Goal: Find contact information: Find contact information

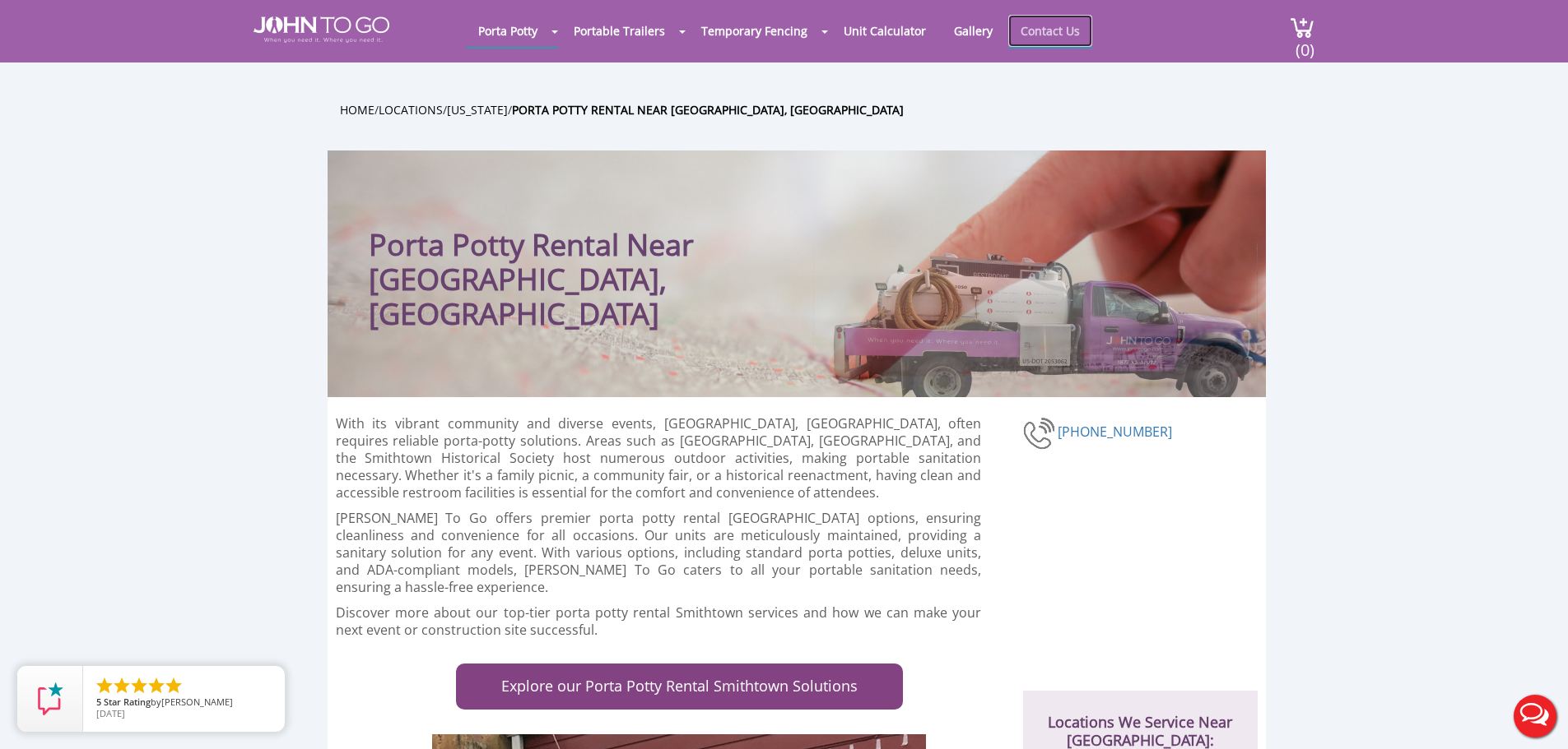
click at [1033, 35] on link "Contact Us" at bounding box center [1050, 30] width 84 height 32
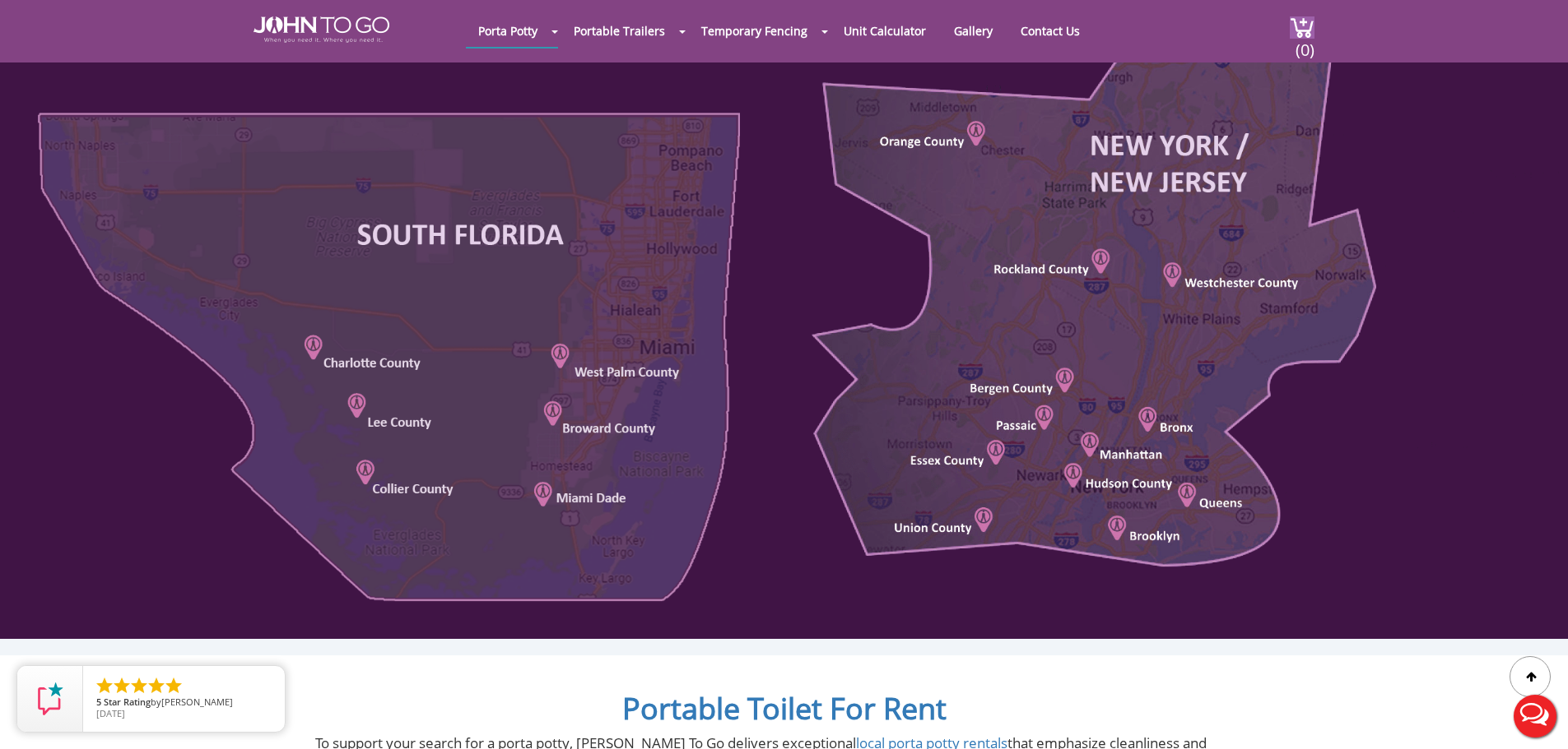
scroll to position [904, 0]
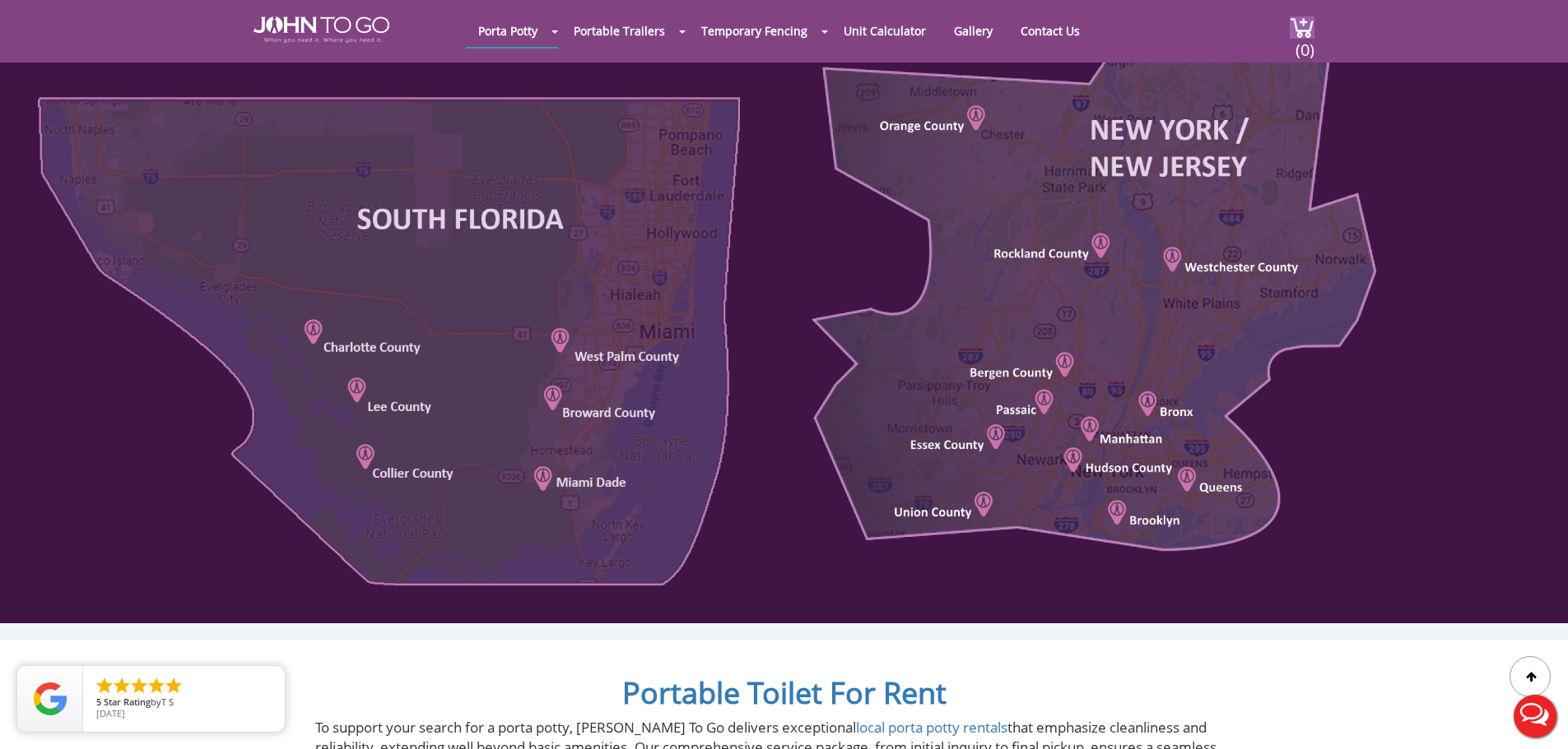
click at [1208, 486] on div at bounding box center [784, 232] width 1568 height 783
click at [1182, 469] on div at bounding box center [784, 232] width 1568 height 783
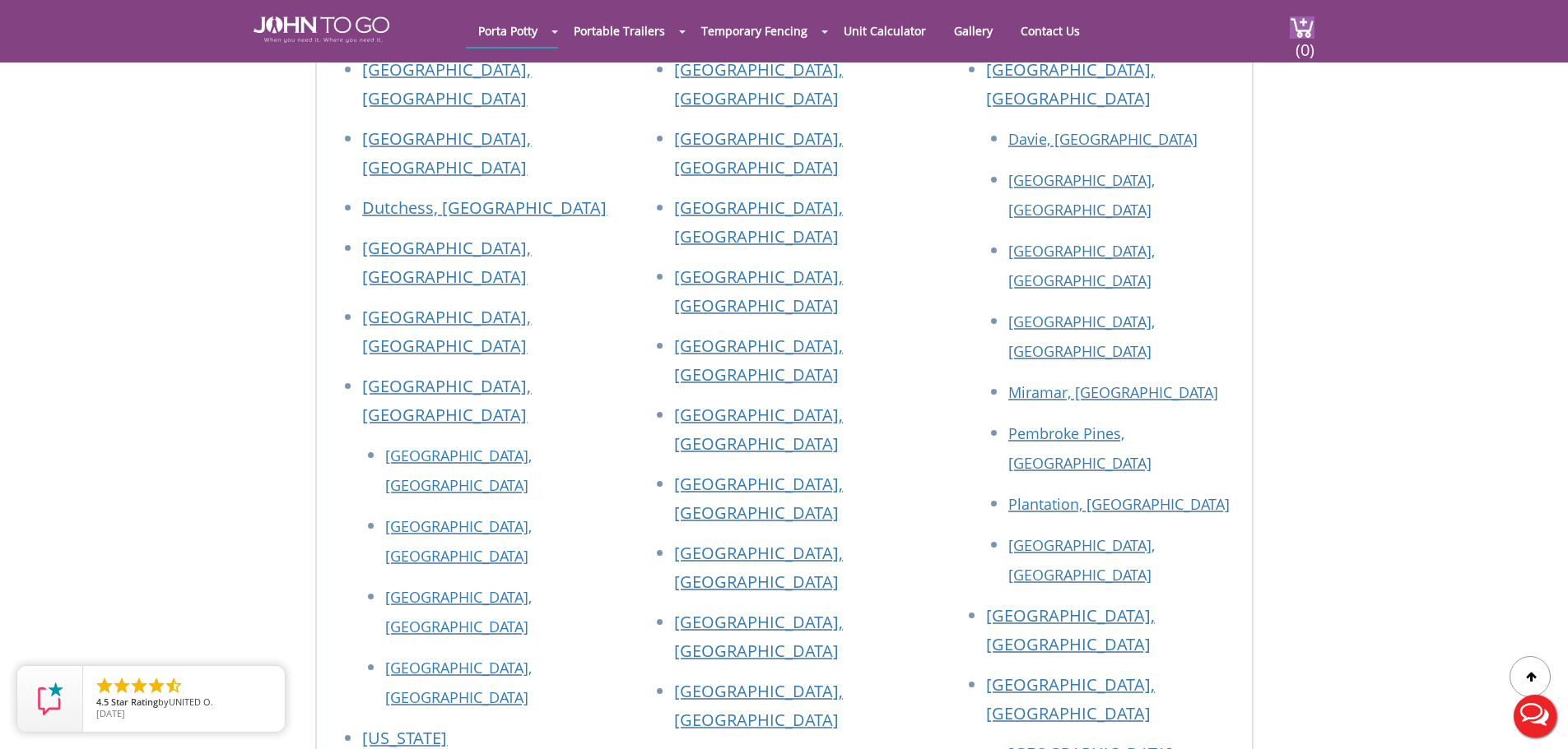
scroll to position [1727, 0]
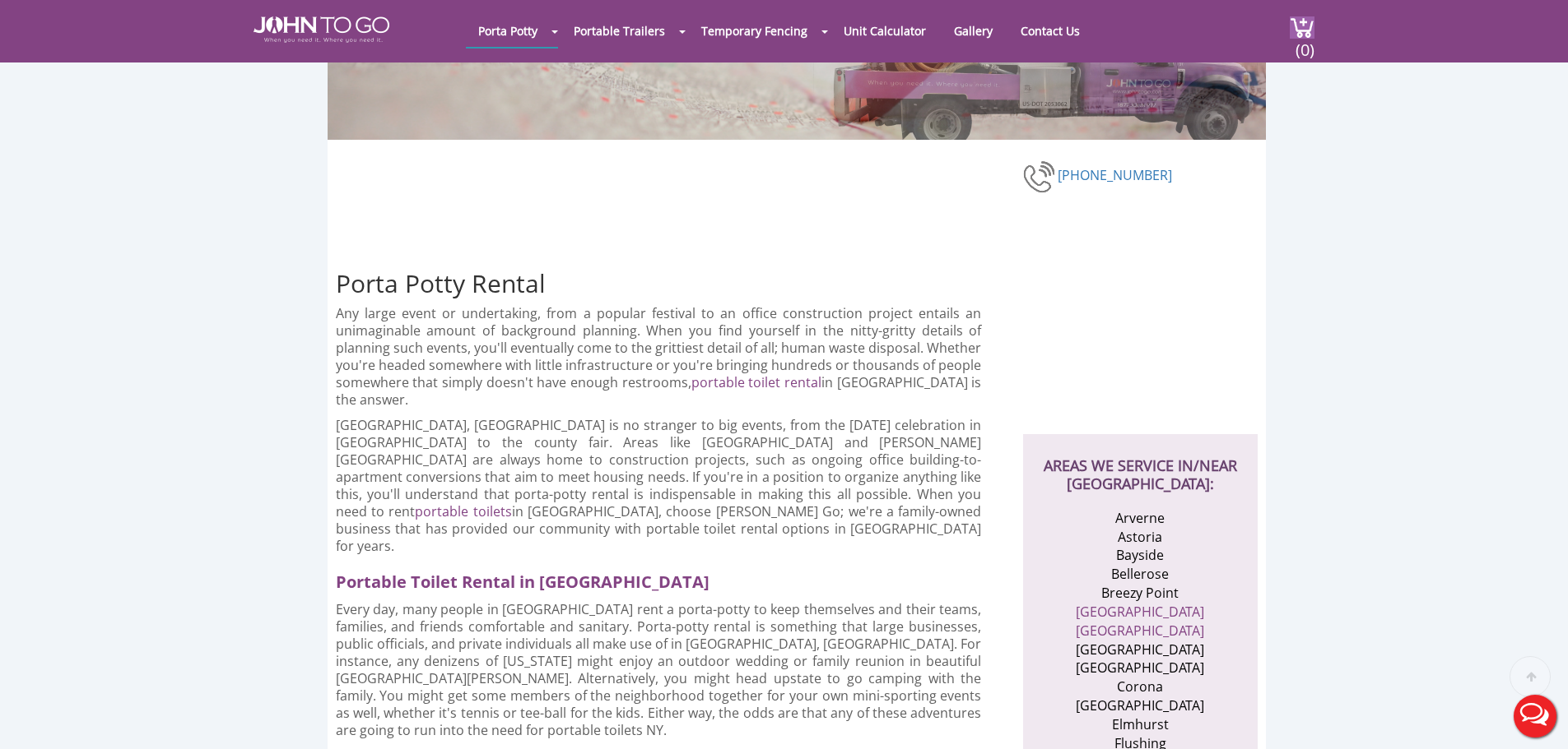
scroll to position [247, 0]
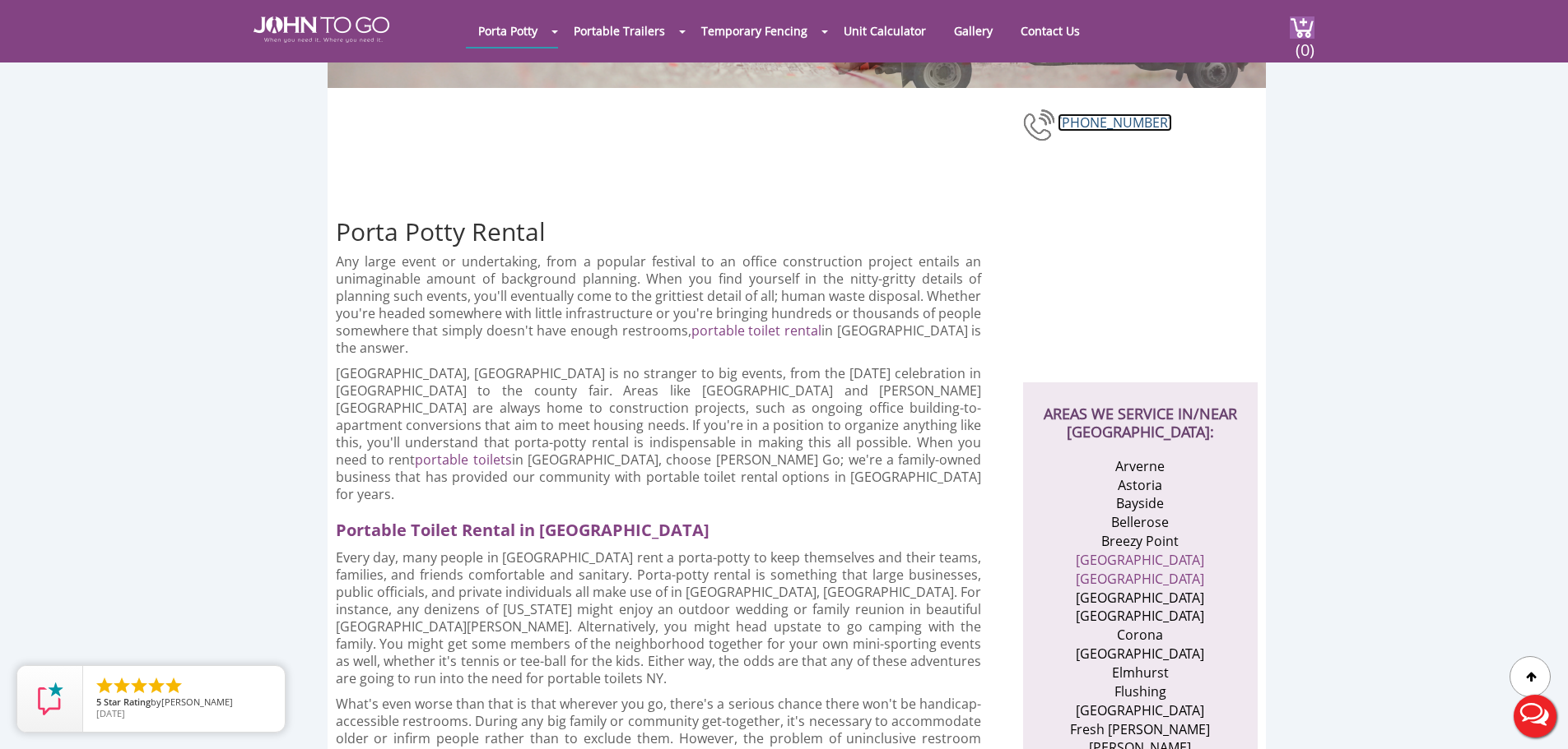
click at [1117, 123] on link "[PHONE_NUMBER]" at bounding box center [1115, 123] width 114 height 18
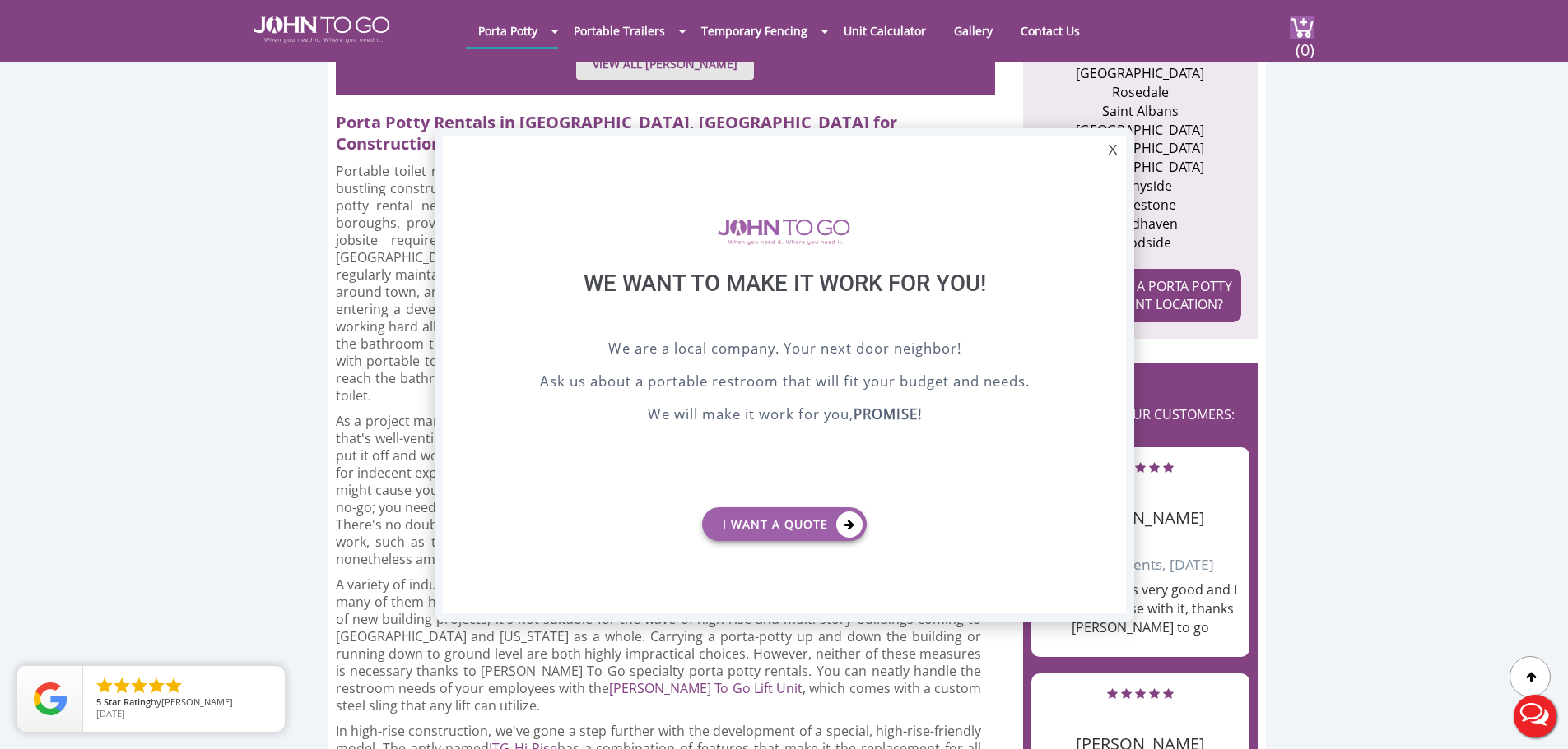
scroll to position [0, 0]
drag, startPoint x: 1117, startPoint y: 152, endPoint x: 1108, endPoint y: 156, distance: 9.8
click at [1116, 153] on div "X" at bounding box center [1112, 150] width 25 height 28
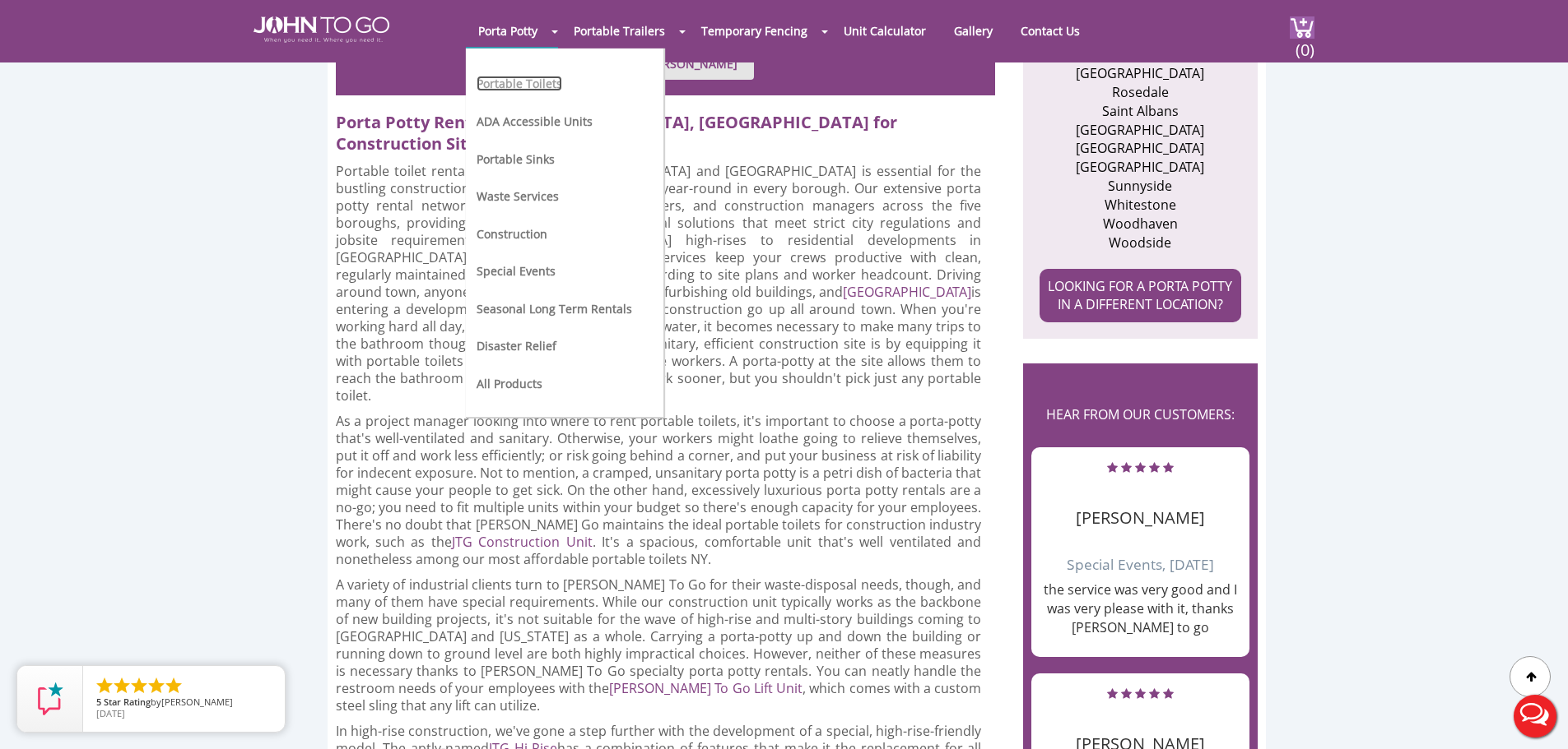
click at [520, 79] on link "Portable Toilets" at bounding box center [519, 83] width 85 height 15
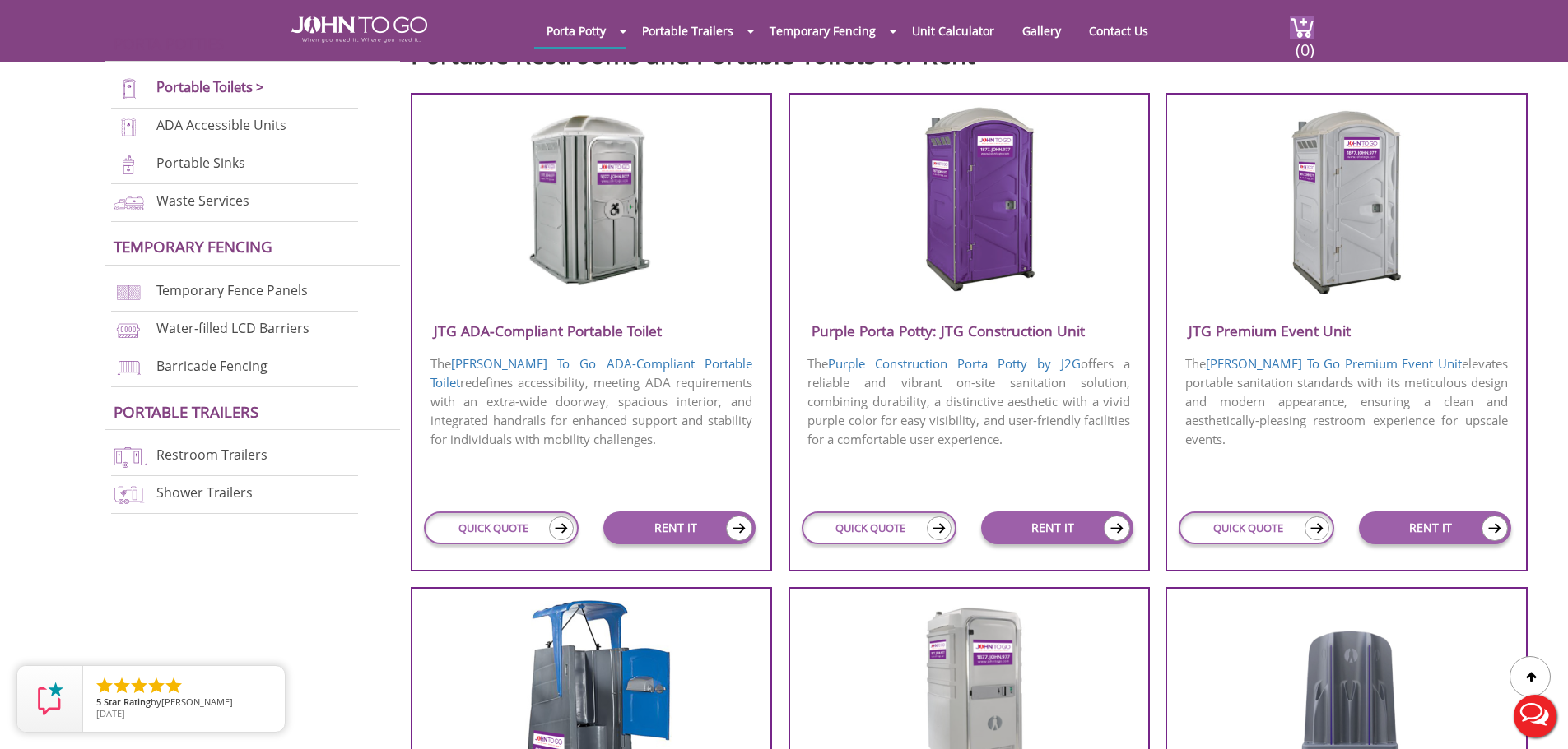
scroll to position [576, 0]
